Goal: Find specific page/section: Find specific page/section

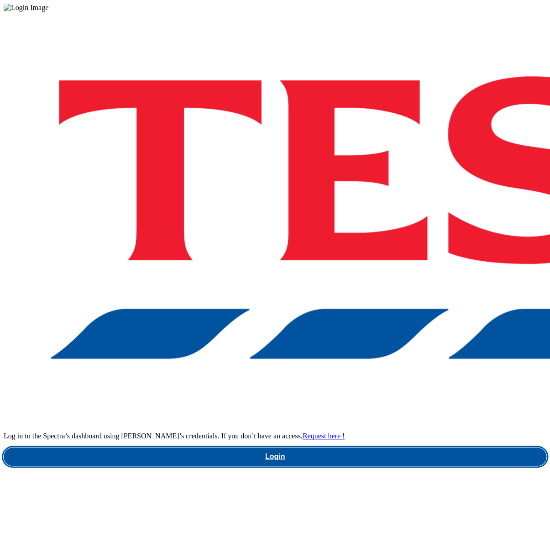
click at [401, 448] on link "Login" at bounding box center [275, 457] width 543 height 18
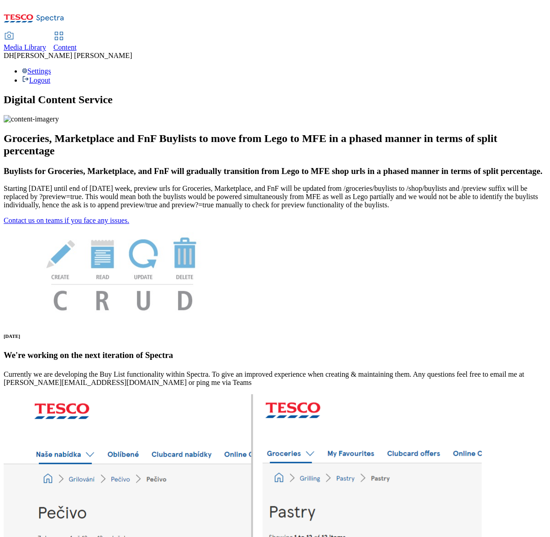
scroll to position [55, 0]
drag, startPoint x: 225, startPoint y: 21, endPoint x: 232, endPoint y: 21, distance: 6.4
click at [77, 43] on div "Content" at bounding box center [64, 47] width 23 height 8
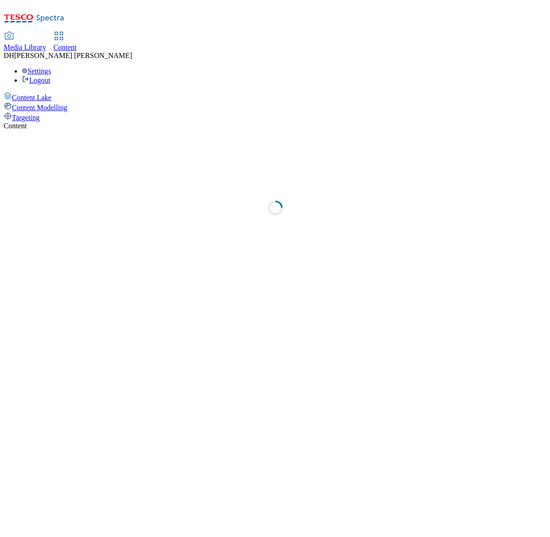
select select "group-comms"
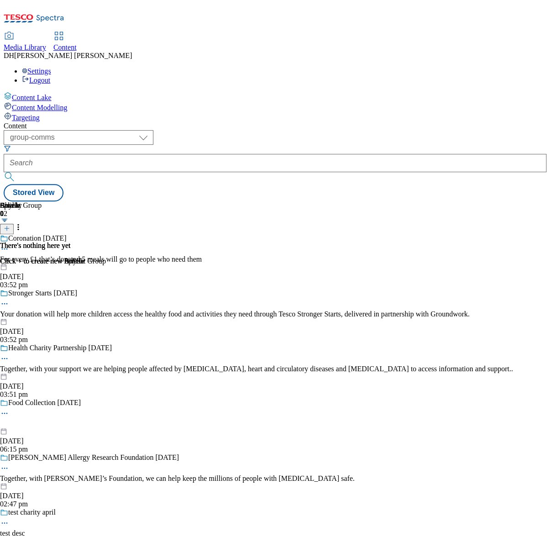
click at [46, 32] on link "Media Library" at bounding box center [25, 41] width 42 height 19
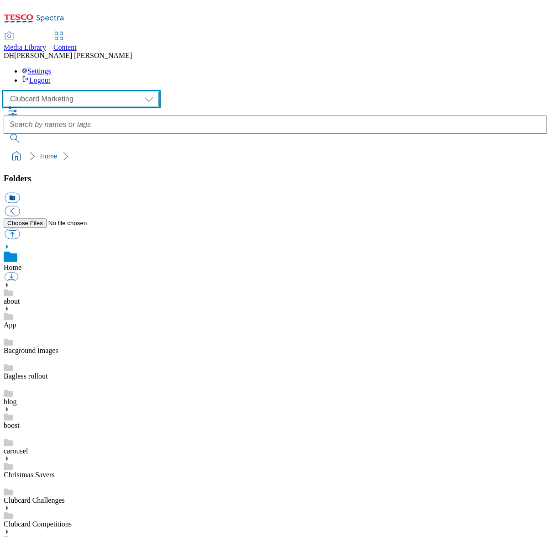
click at [53, 92] on select "Clubcard Marketing Demo Dotcom UK Emails GHS Marketing UK GHS Product UK GHS RO…" at bounding box center [81, 99] width 155 height 15
select select "flare-ghs-mktg"
click at [6, 92] on select "Clubcard Marketing Demo Dotcom UK Emails GHS Marketing UK GHS Product UK GHS RO…" at bounding box center [81, 99] width 155 height 15
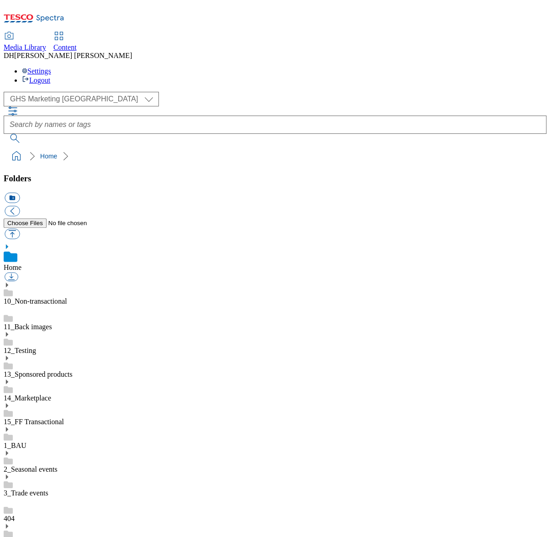
click at [26, 442] on link "1_BAU" at bounding box center [15, 446] width 23 height 8
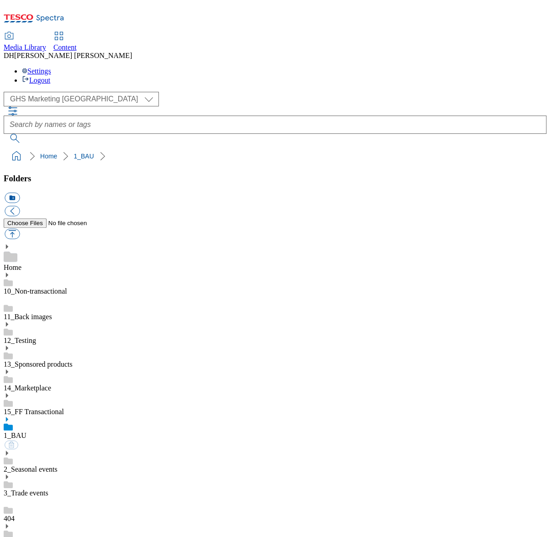
scroll to position [951, 0]
click at [8, 417] on use at bounding box center [7, 419] width 2 height 5
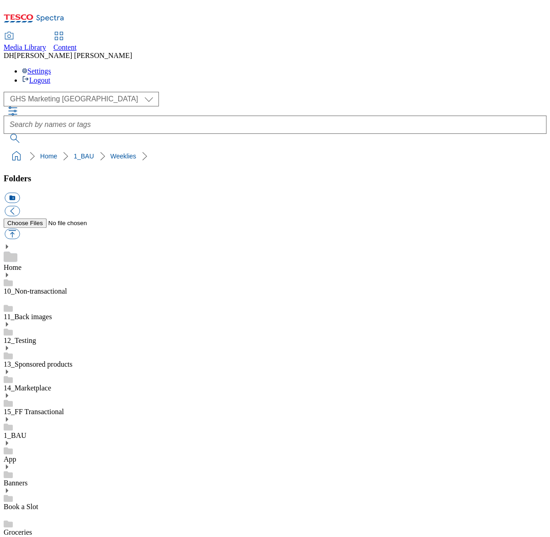
scroll to position [95, 0]
